Goal: Task Accomplishment & Management: Use online tool/utility

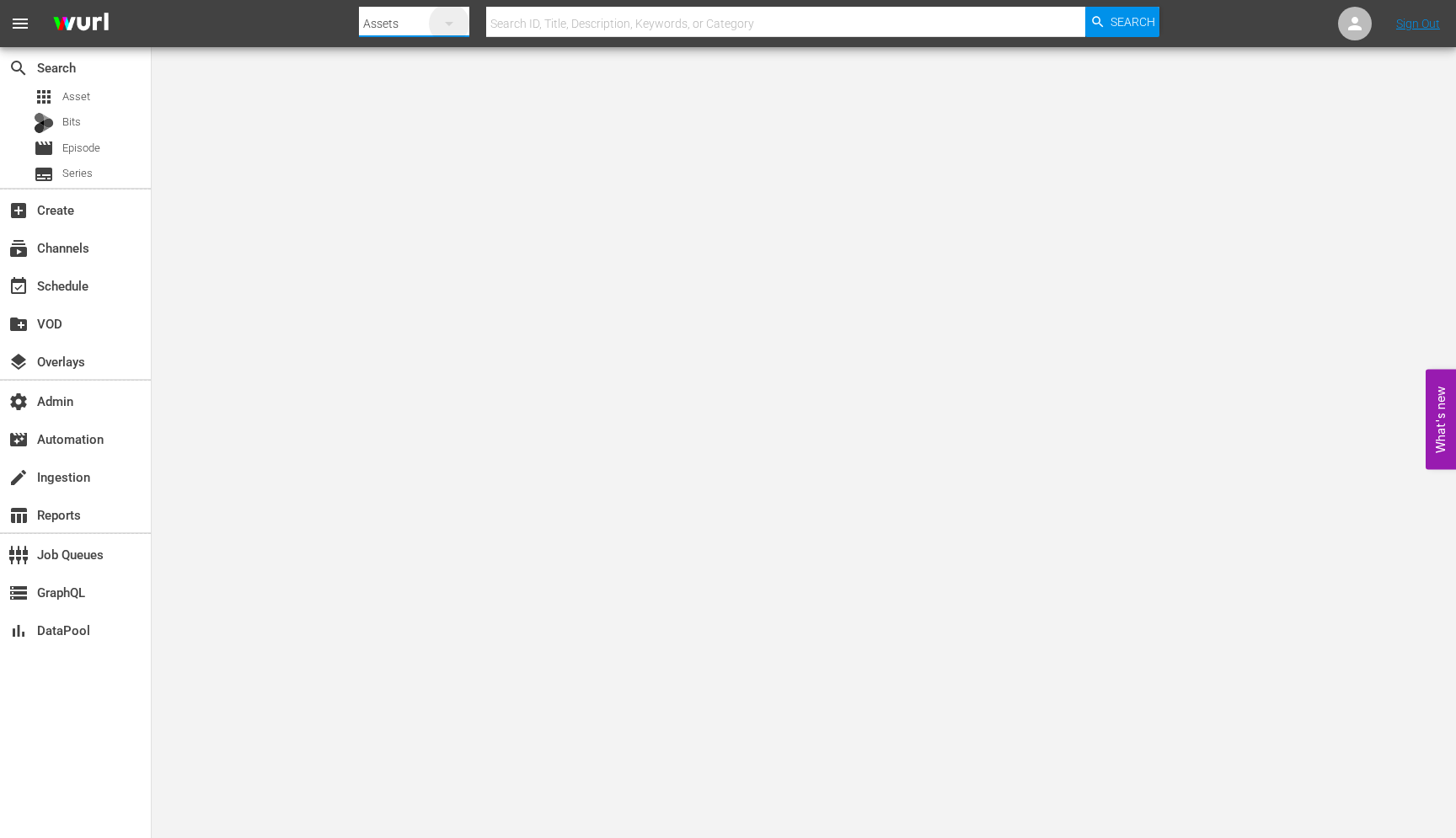
click at [443, 26] on icon "button" at bounding box center [449, 23] width 20 height 20
click at [67, 239] on div "Channels Series Episodes Bits Assets" at bounding box center [728, 419] width 1456 height 838
click at [67, 245] on div "Channels Series Episodes Bits Assets" at bounding box center [728, 419] width 1456 height 838
click at [67, 245] on div "subscriptions Channels" at bounding box center [47, 245] width 94 height 15
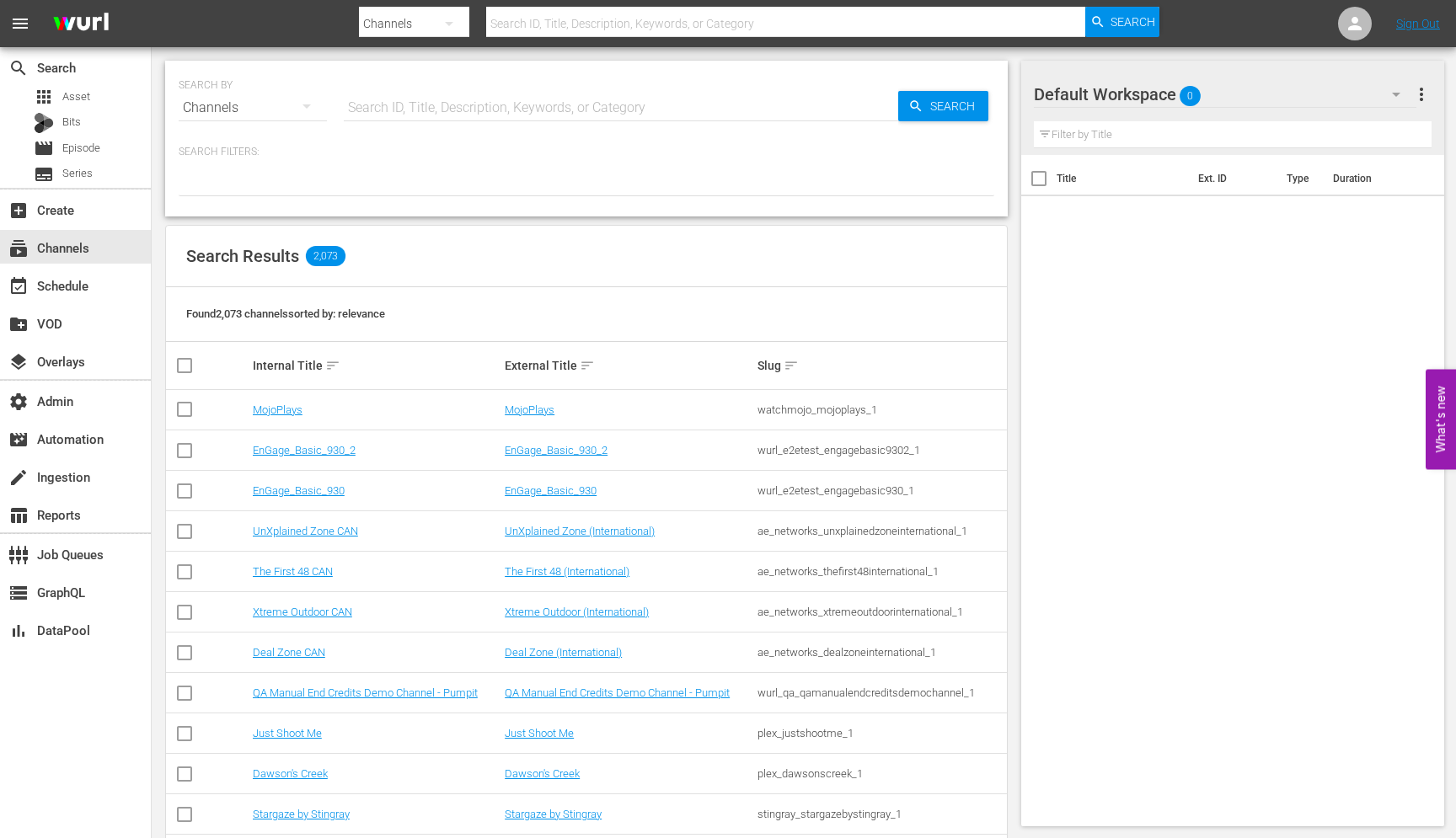
click at [363, 107] on input "text" at bounding box center [621, 108] width 554 height 41
type input "todo novelas"
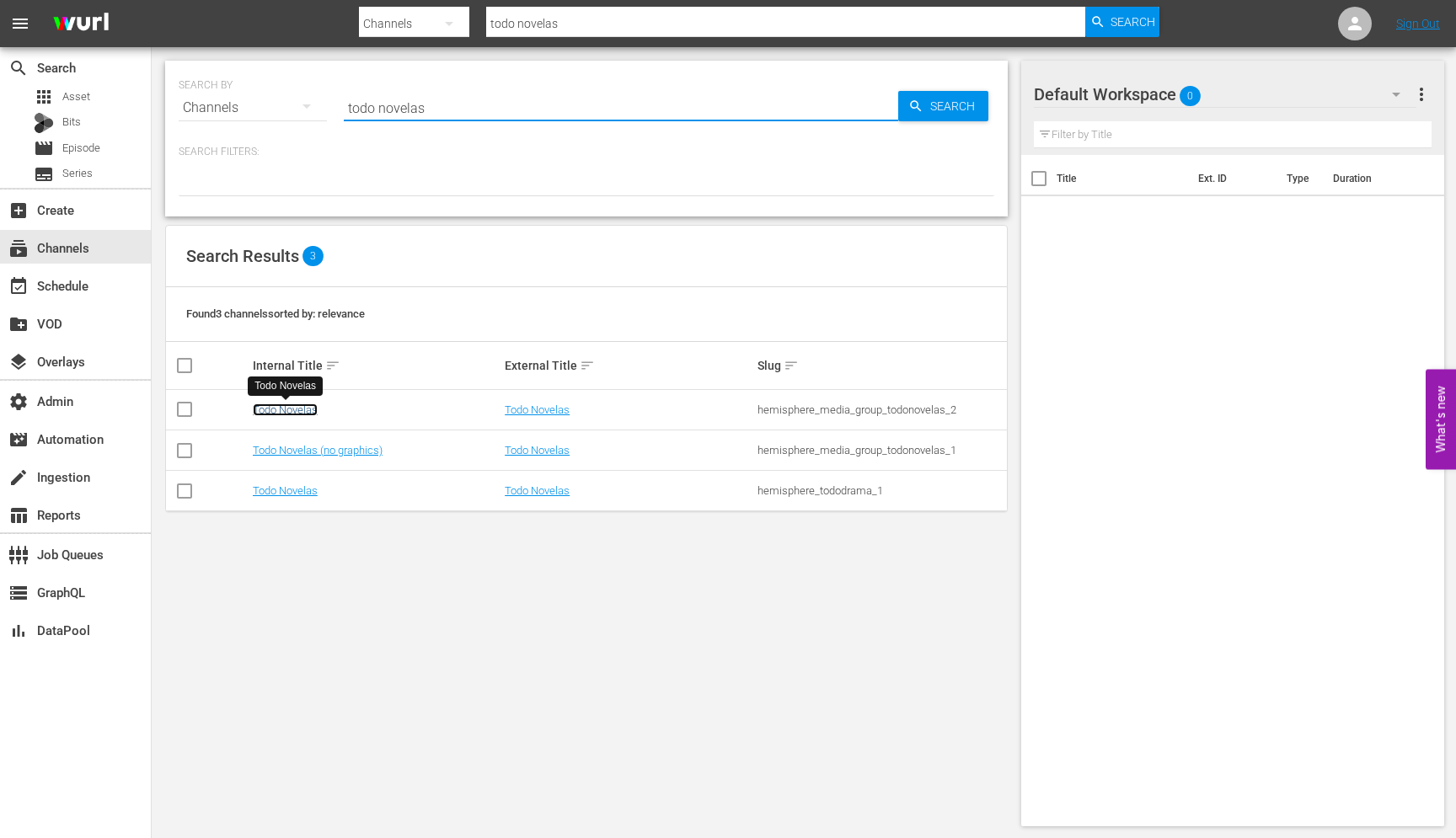
click at [290, 410] on link "Todo Novelas" at bounding box center [284, 410] width 64 height 12
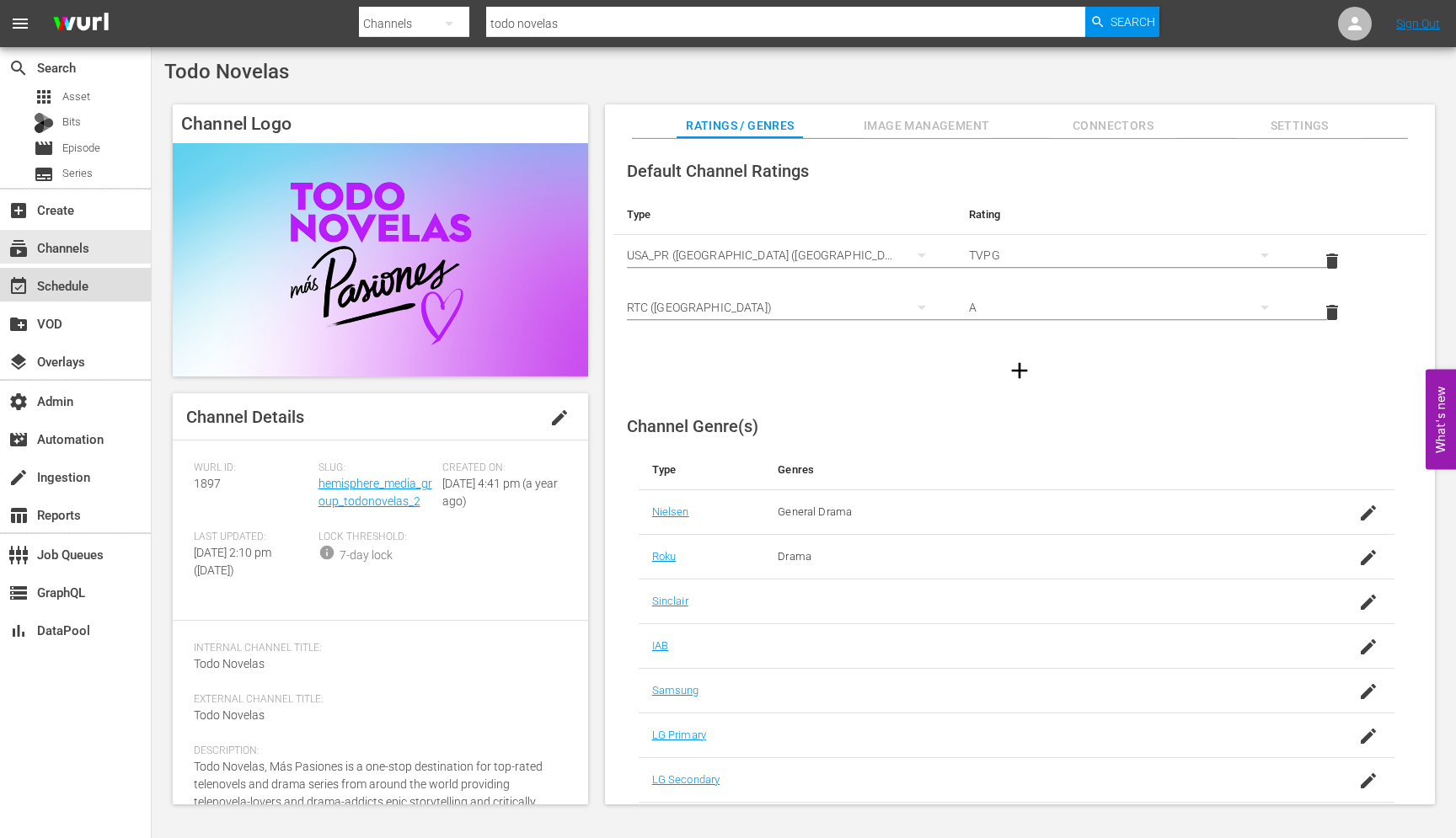
click at [91, 288] on div "event_available Schedule" at bounding box center [47, 283] width 94 height 15
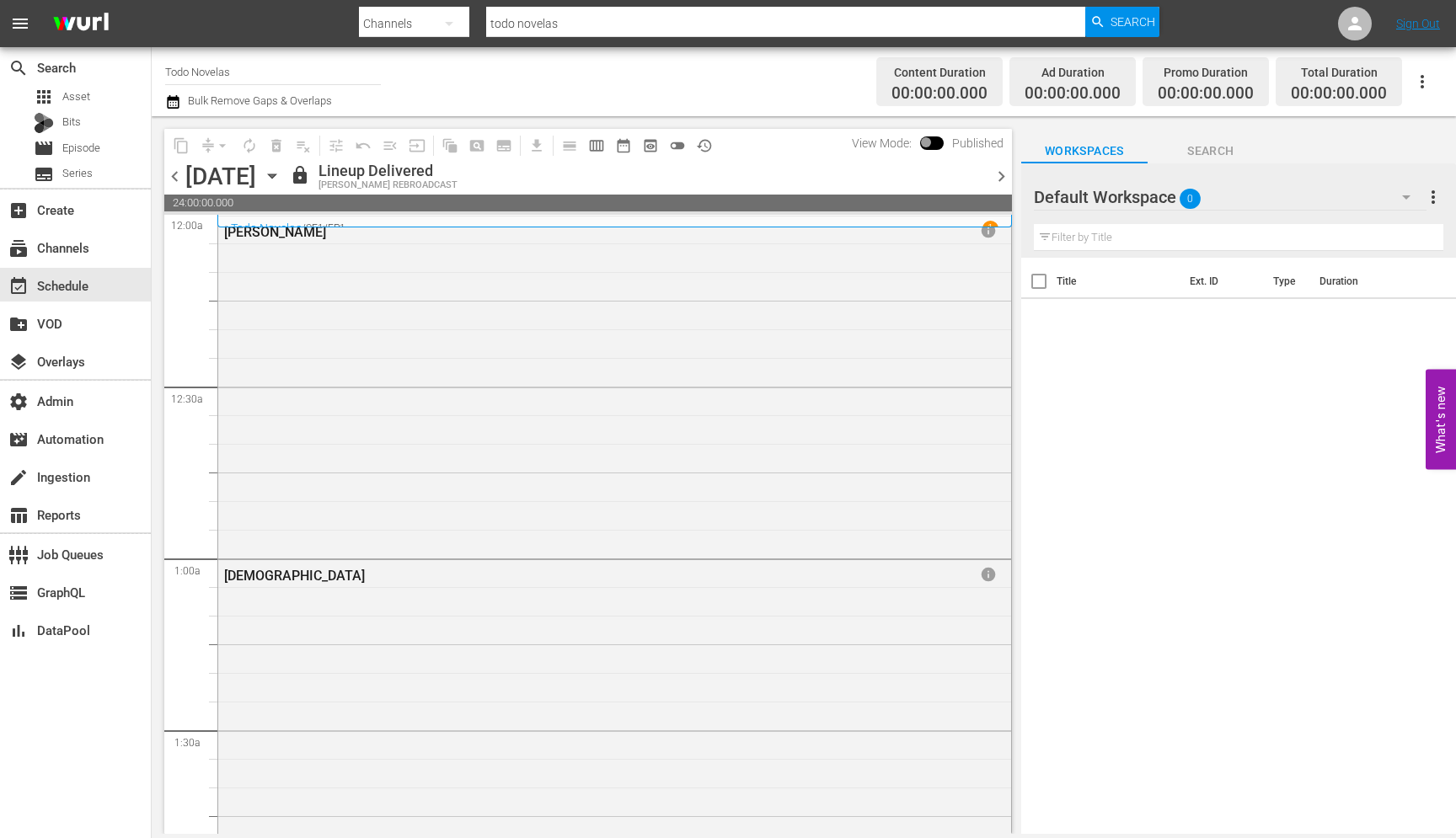
click at [285, 166] on div "[DATE] [DATE]" at bounding box center [236, 176] width 101 height 27
click at [282, 174] on icon "button" at bounding box center [272, 176] width 19 height 19
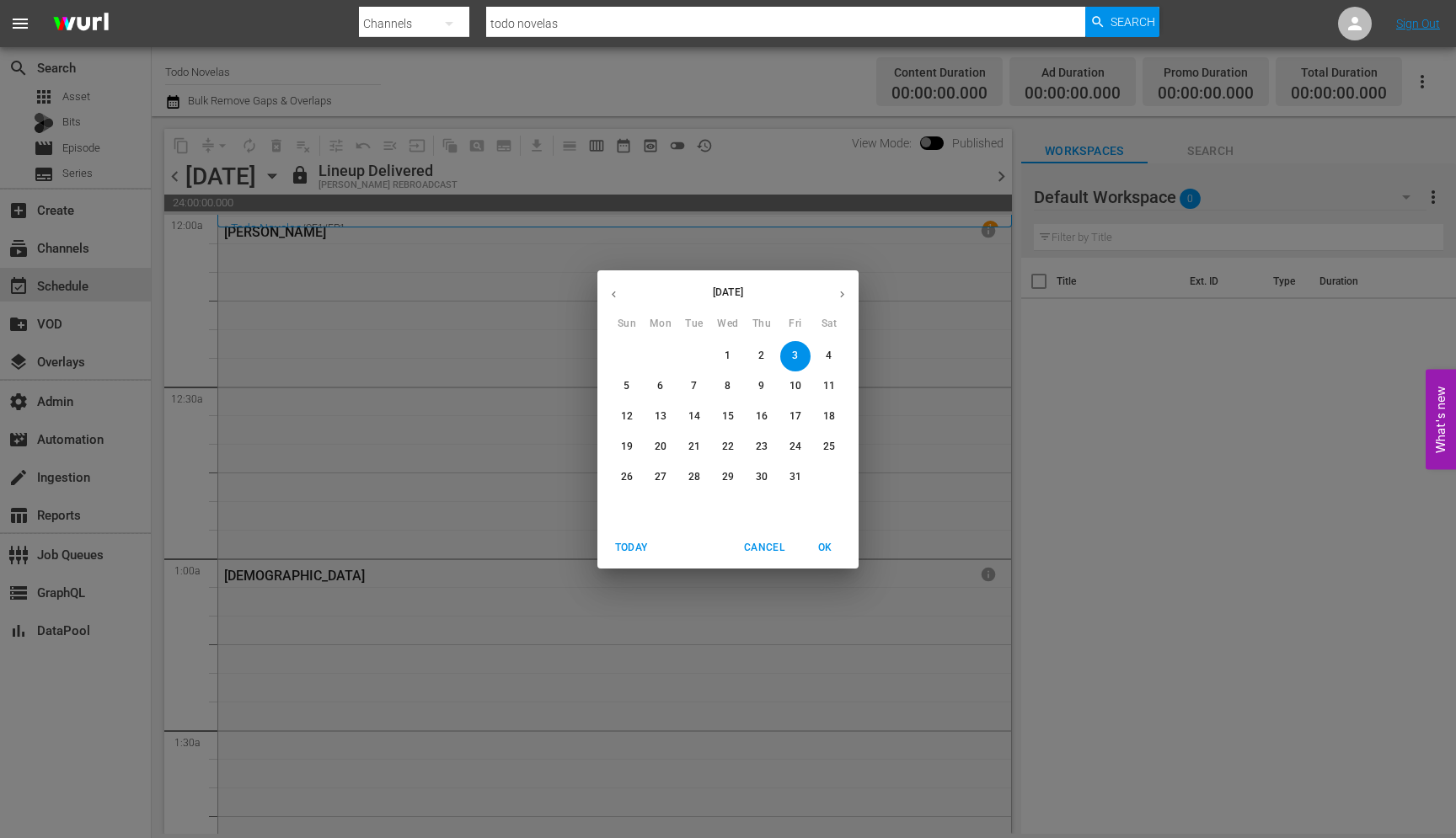
click at [785, 381] on span "10" at bounding box center [795, 386] width 30 height 14
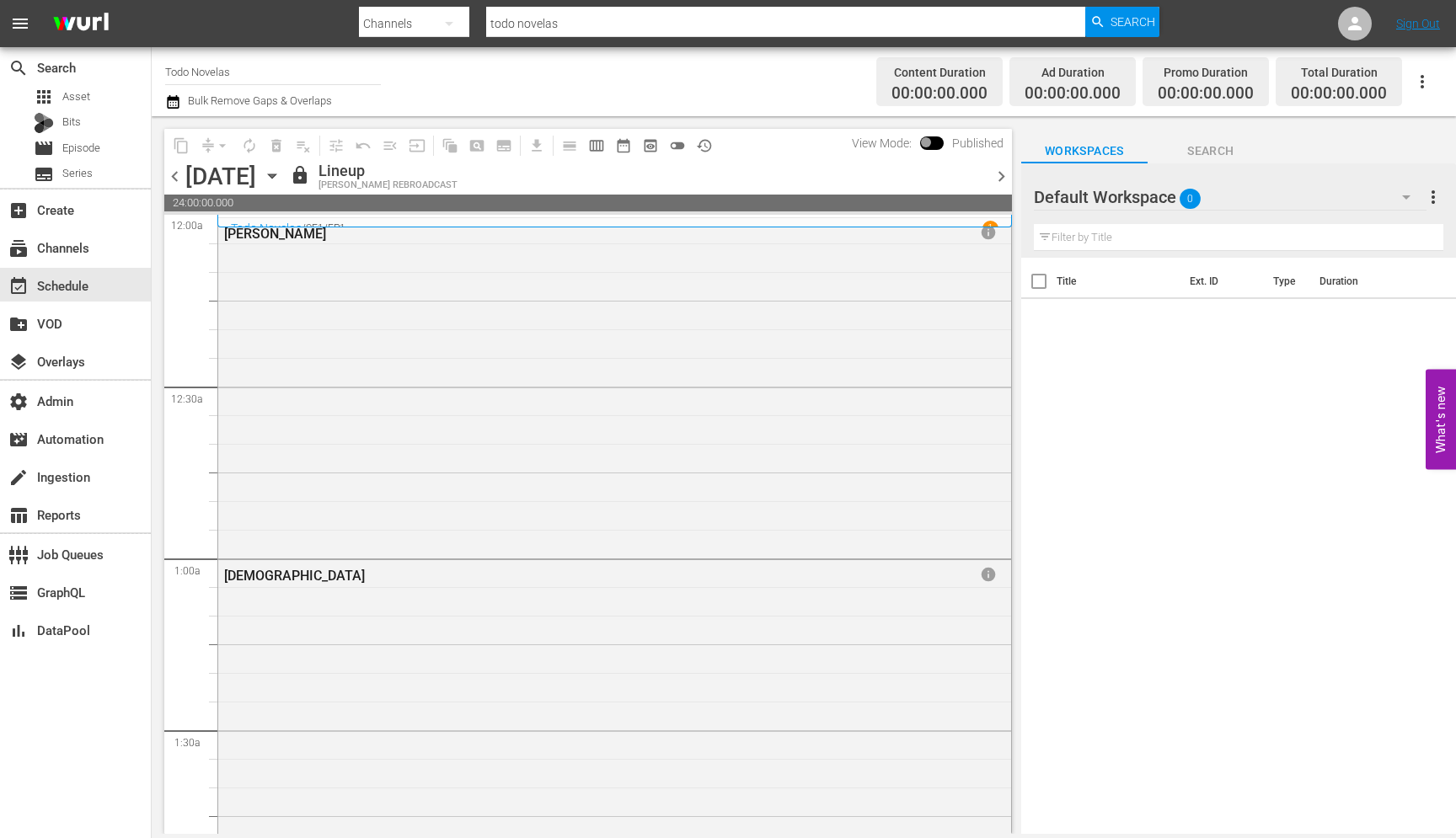
click at [1003, 165] on div "chevron_left [DATE] [DATE] lock Lineup [PERSON_NAME] REBROADCAST chevron_right" at bounding box center [588, 177] width 848 height 33
click at [1003, 171] on span "chevron_right" at bounding box center [1001, 177] width 21 height 21
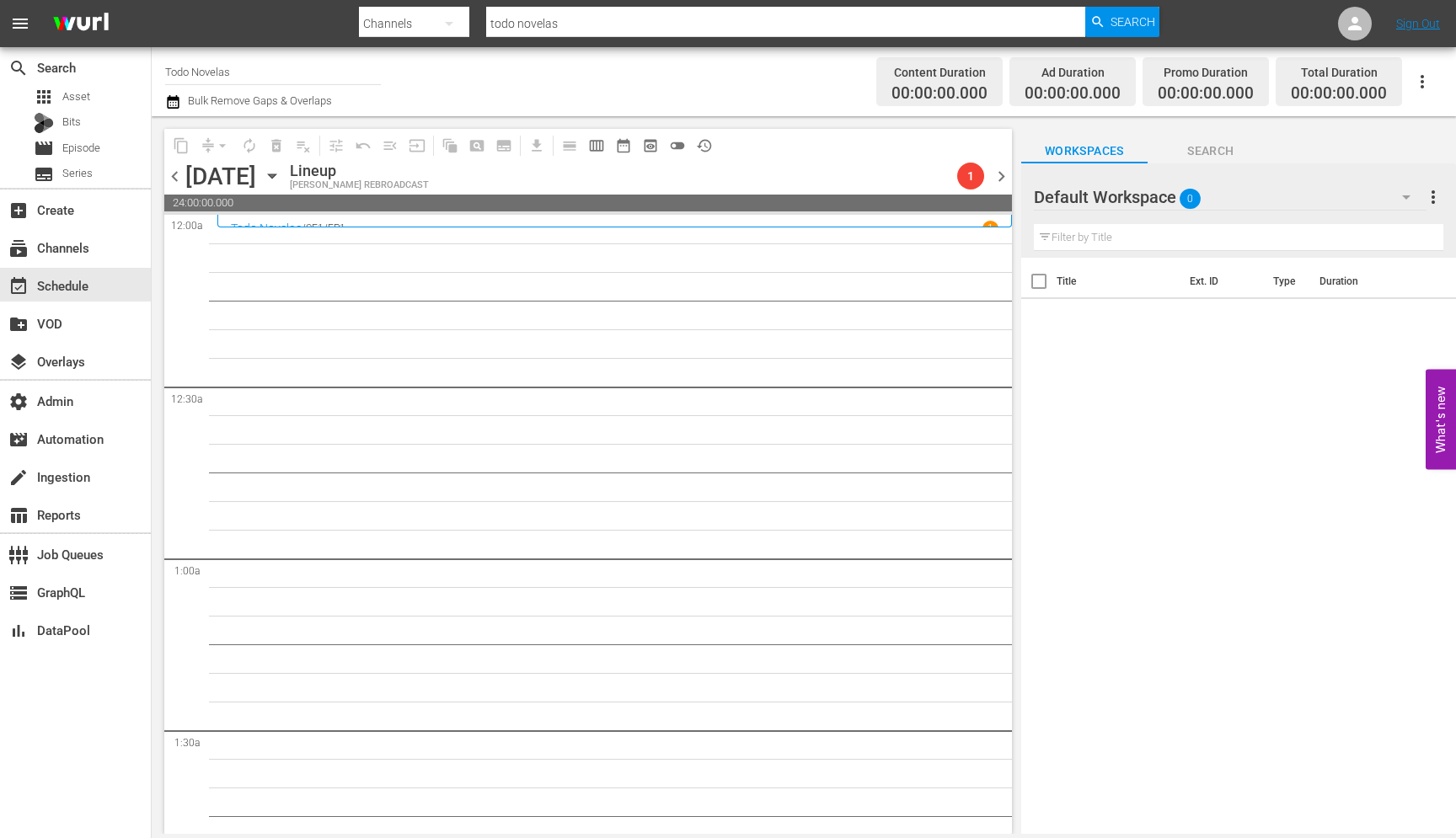
click at [177, 182] on span "chevron_left" at bounding box center [175, 177] width 21 height 21
